Goal: Obtain resource: Download file/media

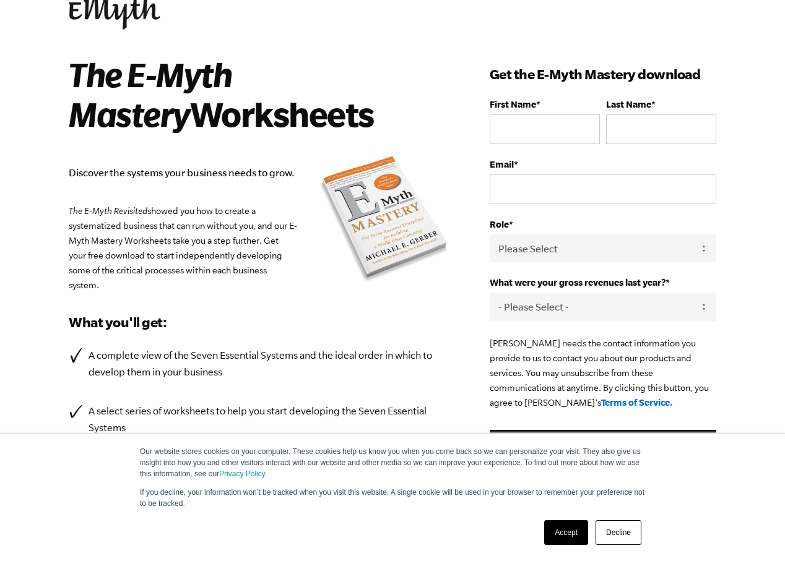
scroll to position [100, 0]
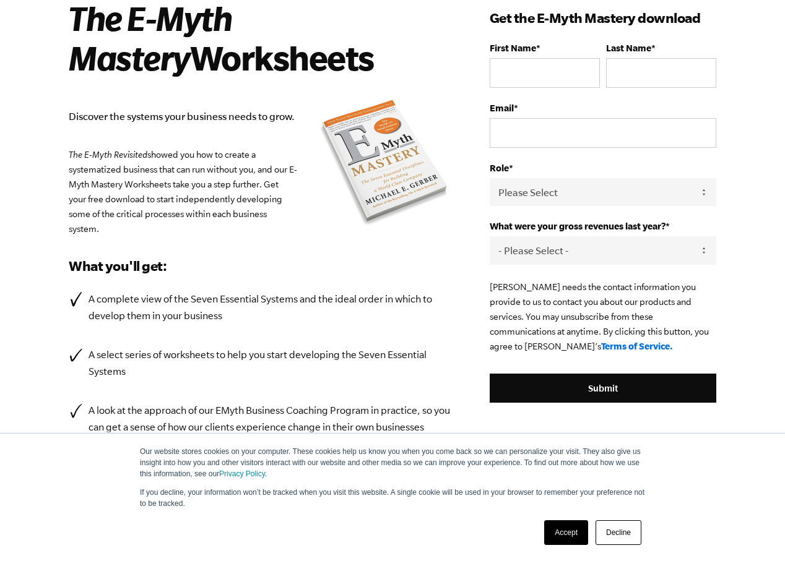
click at [575, 535] on link "Accept" at bounding box center [566, 532] width 44 height 25
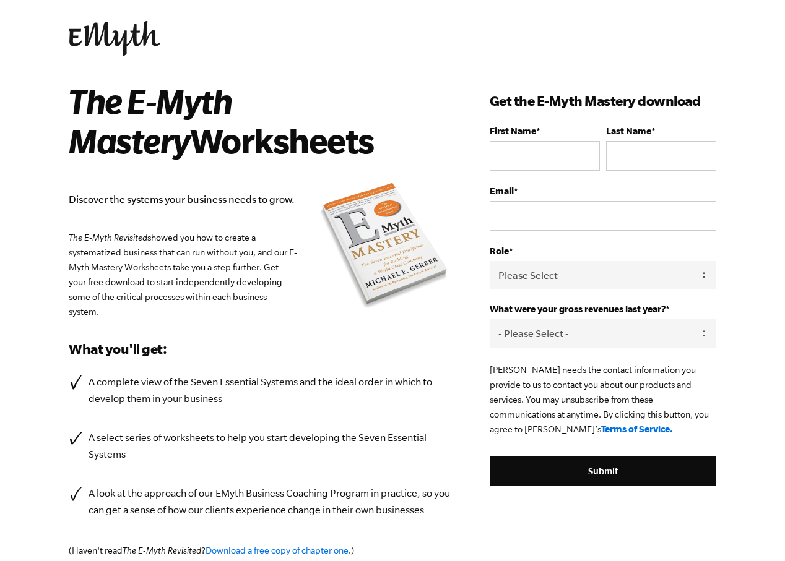
scroll to position [44, 0]
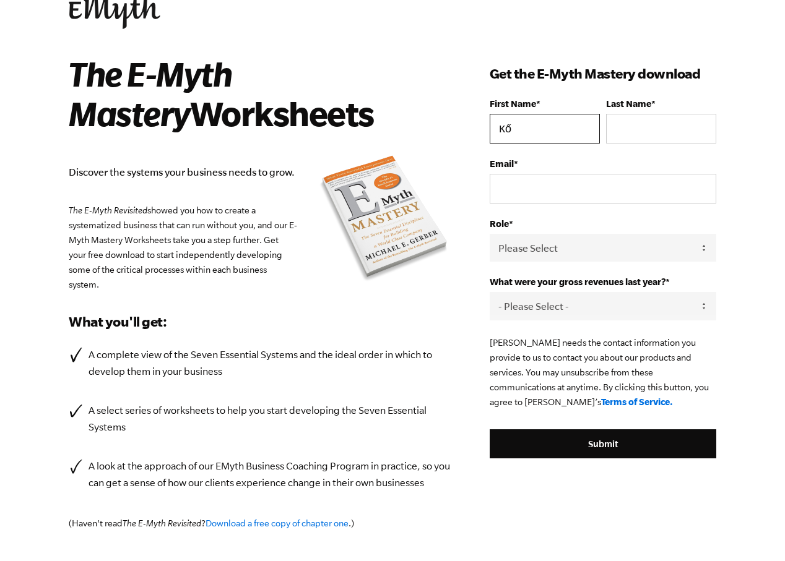
type input "Kő"
type input "A"
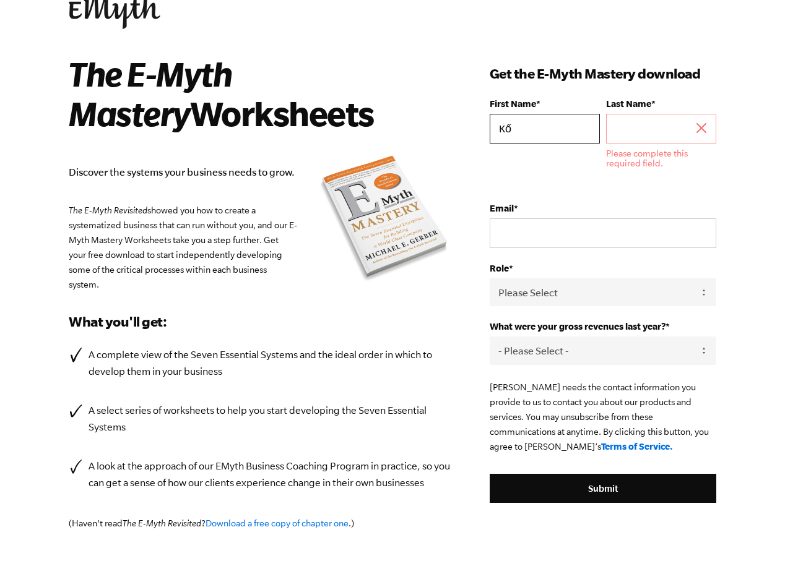
click at [557, 132] on input "Kő" at bounding box center [544, 129] width 110 height 30
type input "[PERSON_NAME]"
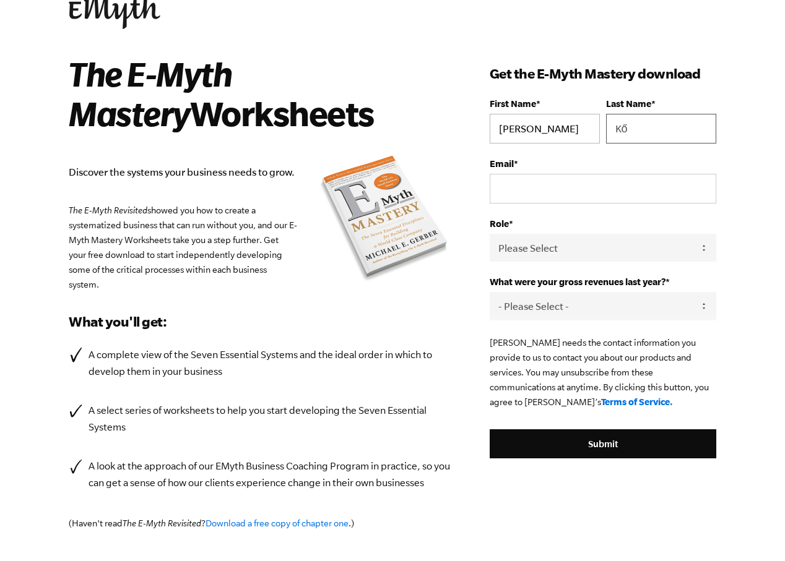
type input "Kő"
type input "ko.andras"
type input "[EMAIL_ADDRESS][DOMAIN_NAME]"
select select "Partner / Co-Owner"
select select "76-150K"
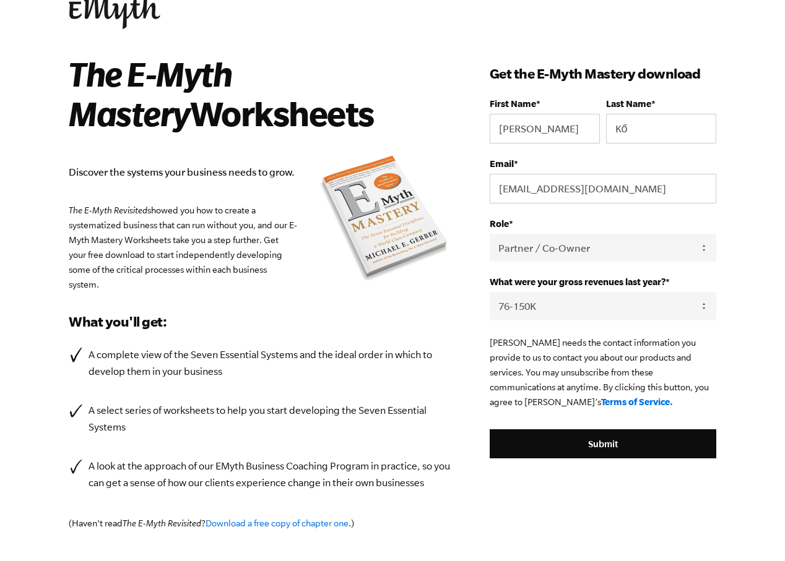
scroll to position [64, 0]
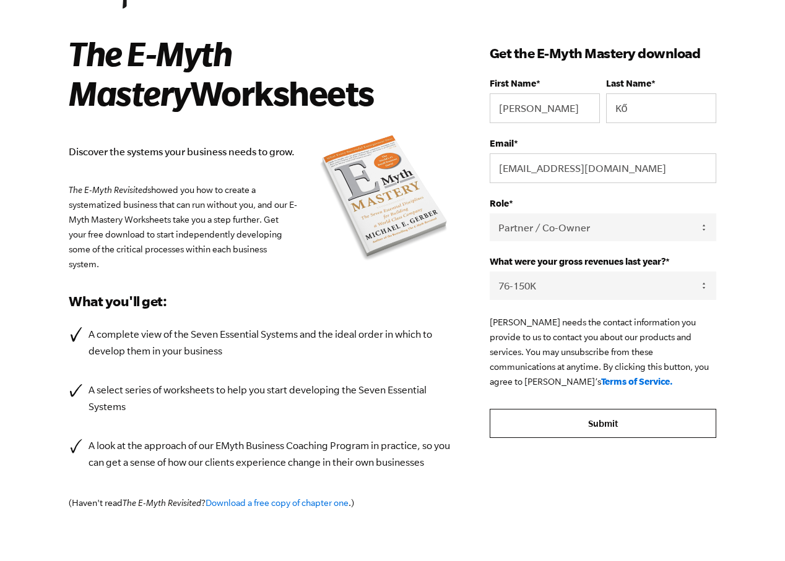
click at [620, 418] on input "Submit" at bounding box center [602, 424] width 226 height 30
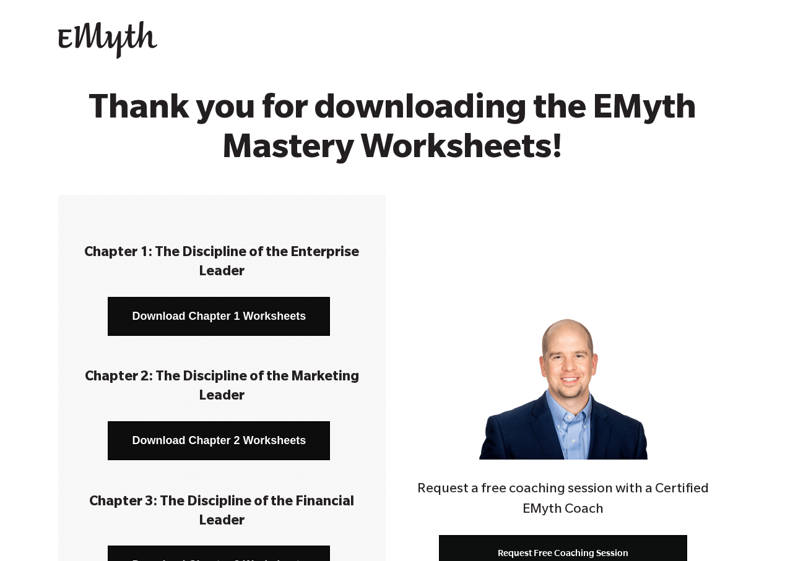
click at [210, 319] on link "Download Chapter 1 Worksheets" at bounding box center [219, 316] width 222 height 39
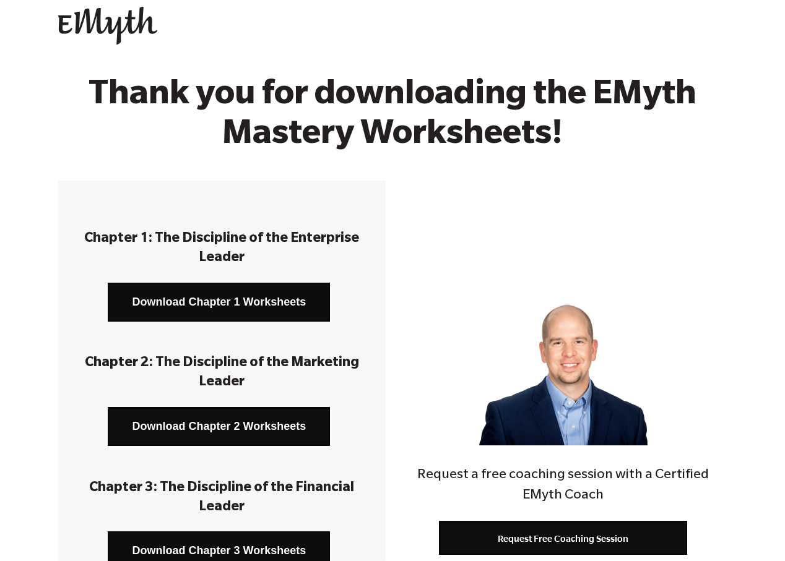
scroll to position [47, 0]
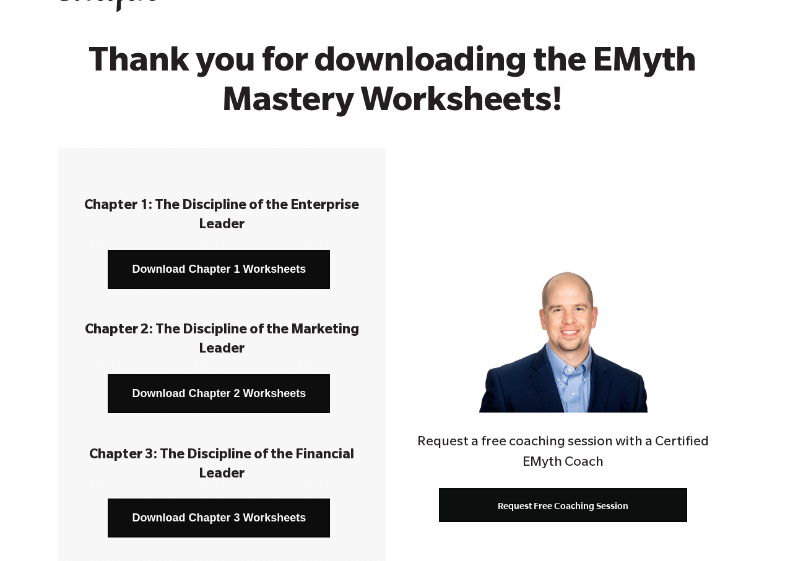
click at [242, 389] on link "Download Chapter 2 Worksheets" at bounding box center [219, 393] width 222 height 39
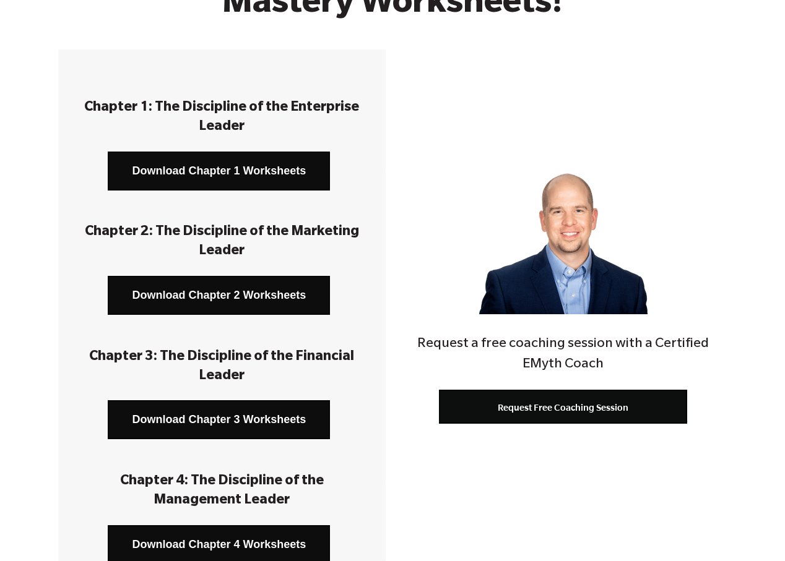
scroll to position [251, 0]
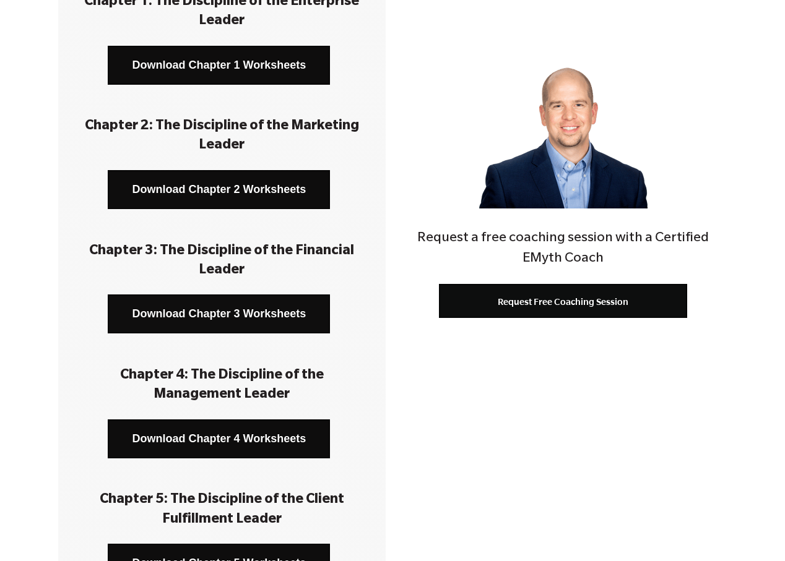
click at [249, 317] on link "Download Chapter 3 Worksheets" at bounding box center [219, 313] width 222 height 39
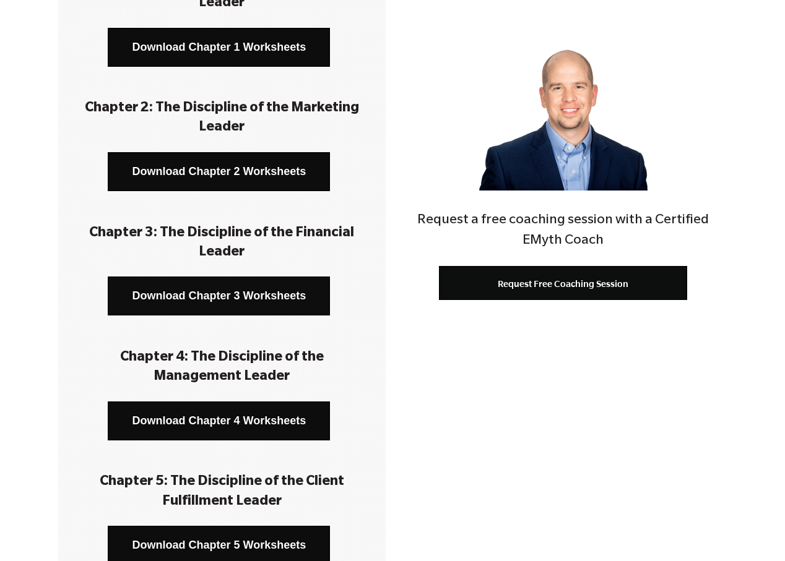
scroll to position [392, 0]
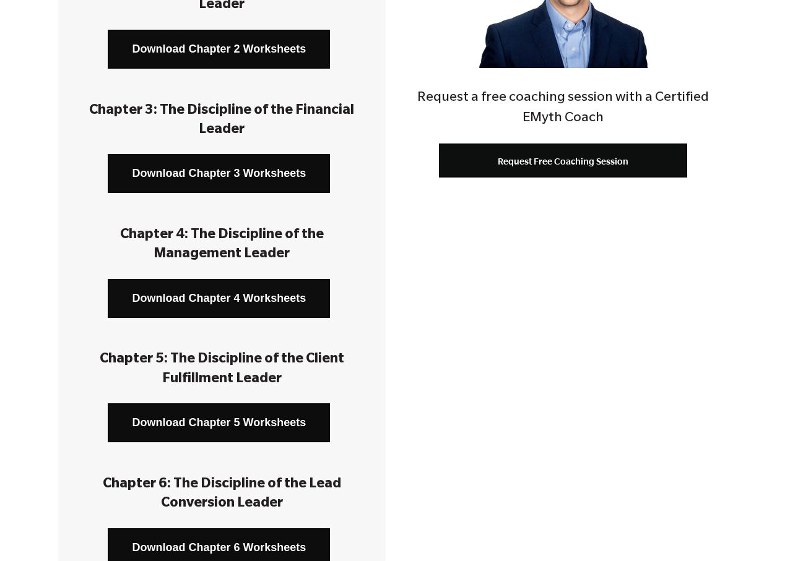
click at [266, 294] on link "Download Chapter 4 Worksheets" at bounding box center [219, 298] width 222 height 39
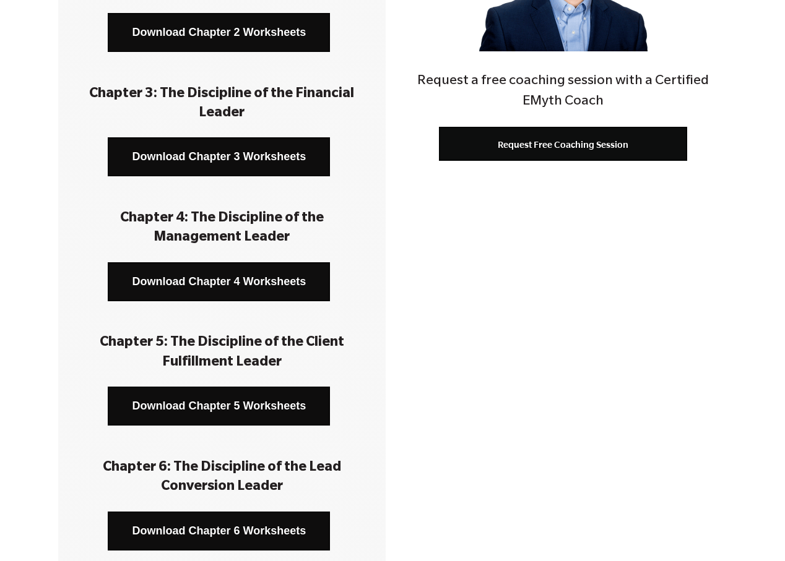
scroll to position [439, 0]
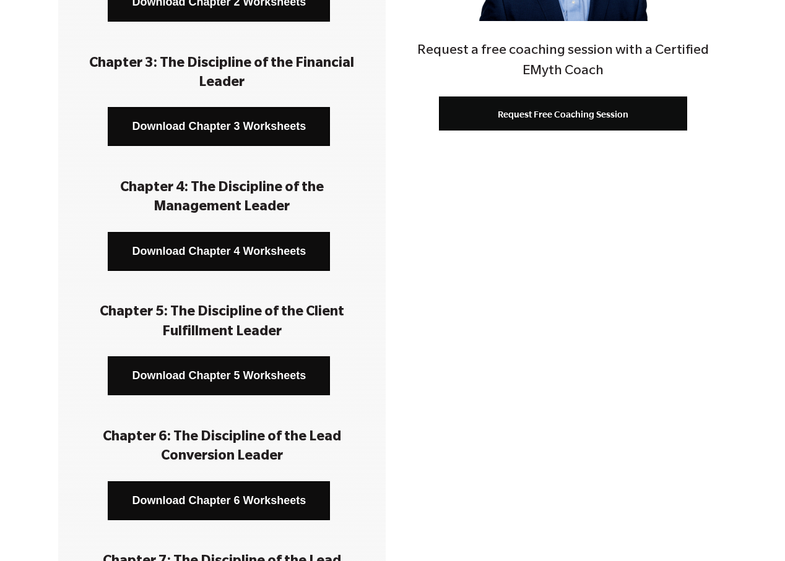
click at [239, 378] on link "Download Chapter 5 Worksheets" at bounding box center [219, 375] width 222 height 39
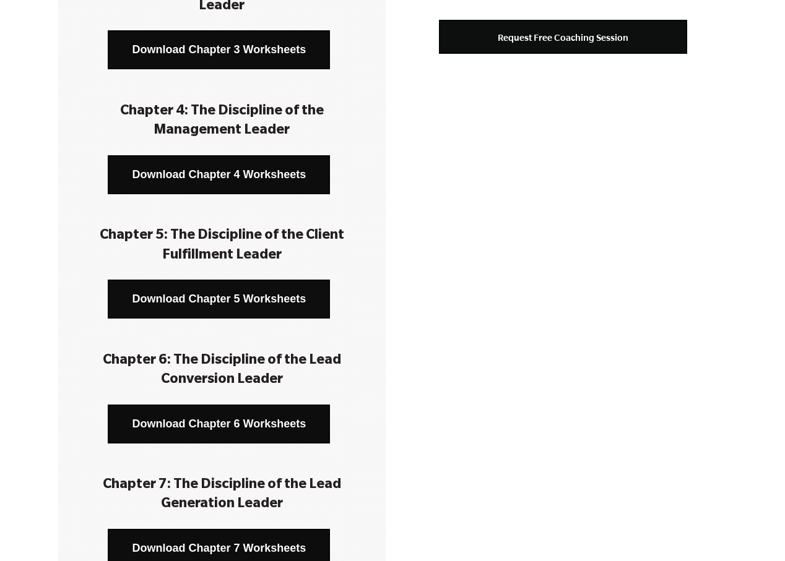
scroll to position [518, 0]
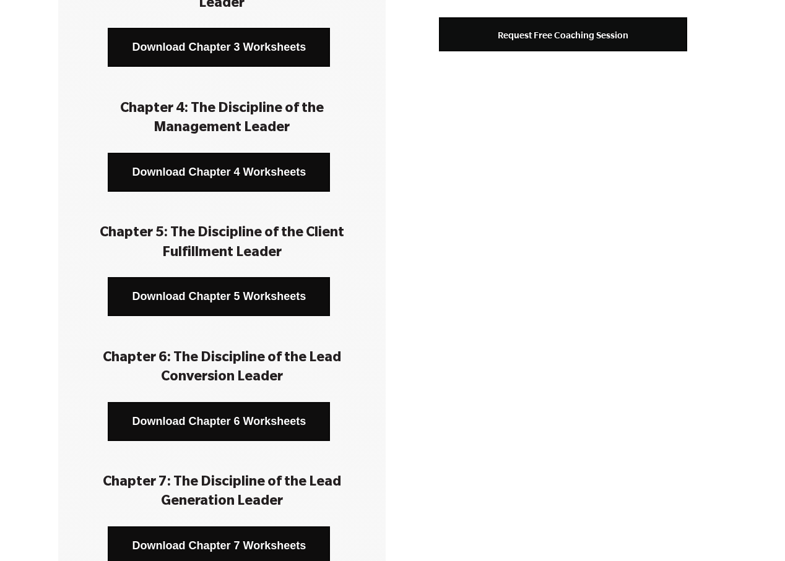
click at [236, 418] on link "Download Chapter 6 Worksheets" at bounding box center [219, 421] width 222 height 39
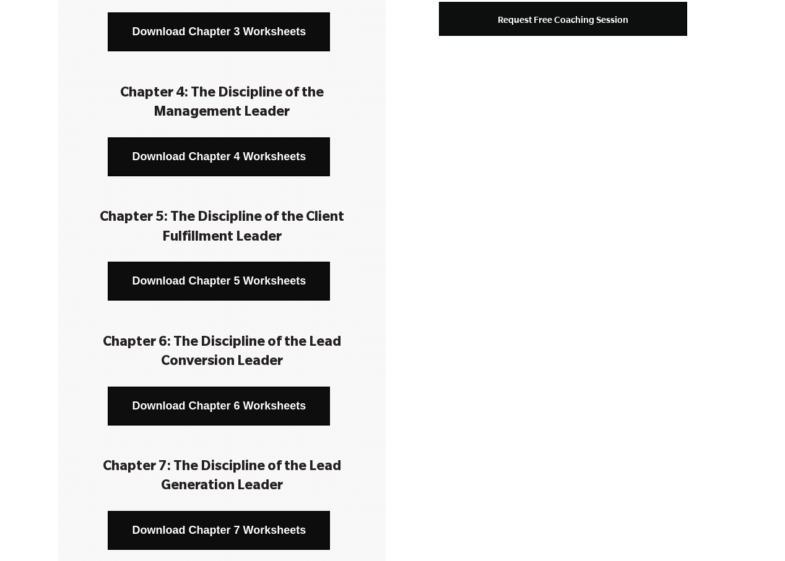
scroll to position [640, 0]
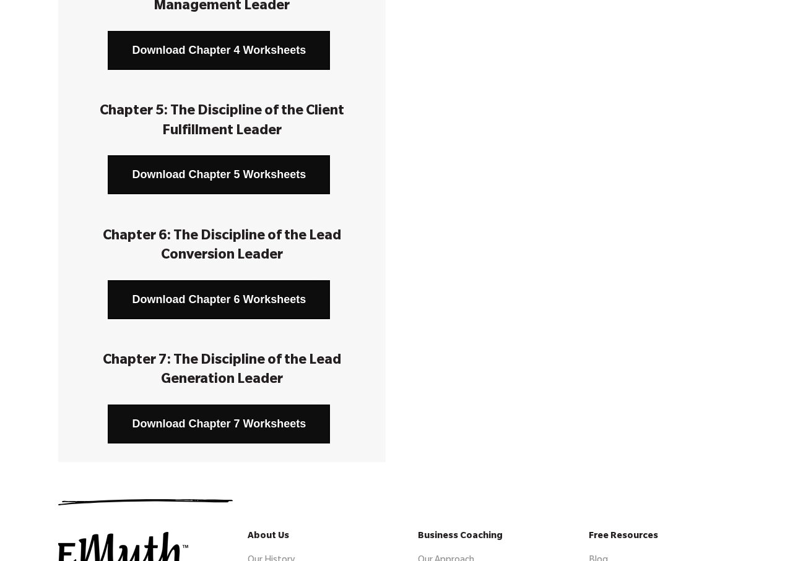
click at [239, 424] on link "Download Chapter 7 Worksheets" at bounding box center [219, 424] width 222 height 39
